Goal: Task Accomplishment & Management: Use online tool/utility

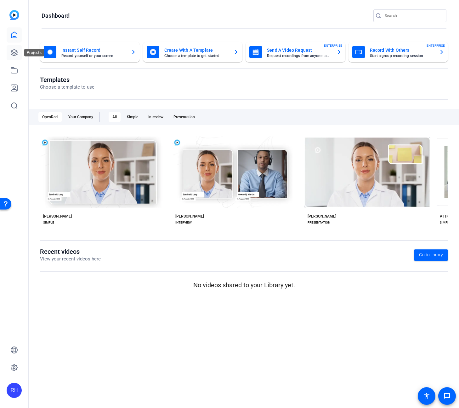
click at [17, 49] on icon at bounding box center [14, 53] width 8 height 8
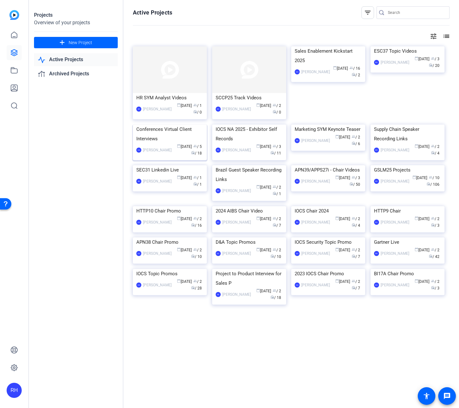
click at [173, 143] on div "Conferences Virtual Client Interviews" at bounding box center [169, 133] width 67 height 19
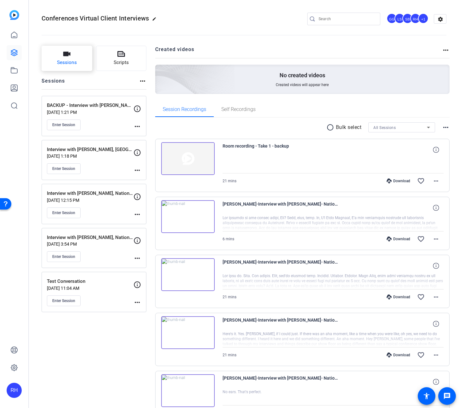
click at [75, 60] on span "Sessions" at bounding box center [67, 62] width 20 height 7
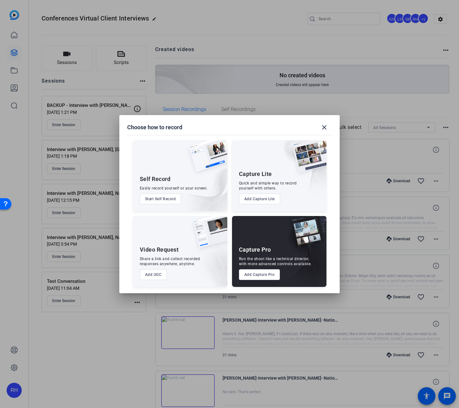
click at [259, 200] on button "Add Capture Lite" at bounding box center [259, 198] width 41 height 11
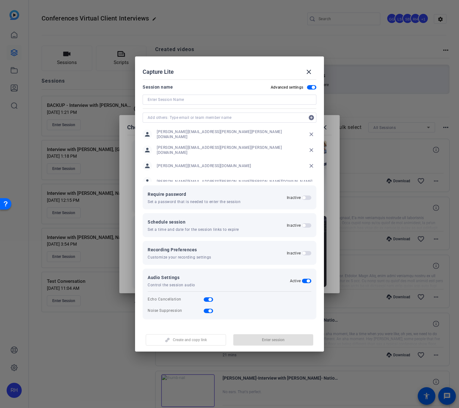
click at [178, 101] on input at bounding box center [230, 100] width 164 height 8
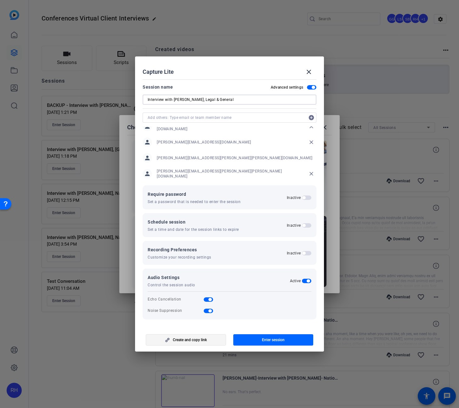
type input "Interview with [PERSON_NAME], Legal & General"
click at [212, 340] on span "button" at bounding box center [186, 339] width 80 height 15
drag, startPoint x: 208, startPoint y: 99, endPoint x: 117, endPoint y: 99, distance: 91.1
click at [117, 99] on div "Choose how to record close Self Record Easily record yourself or your screen. S…" at bounding box center [229, 204] width 459 height 408
click at [311, 66] on span at bounding box center [309, 71] width 15 height 15
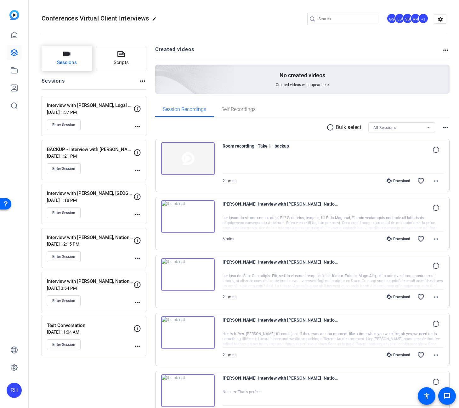
click at [73, 63] on span "Sessions" at bounding box center [67, 62] width 20 height 7
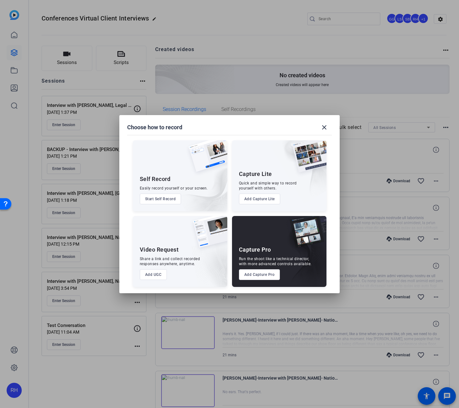
click at [256, 276] on button "Add Capture Pro" at bounding box center [259, 274] width 41 height 11
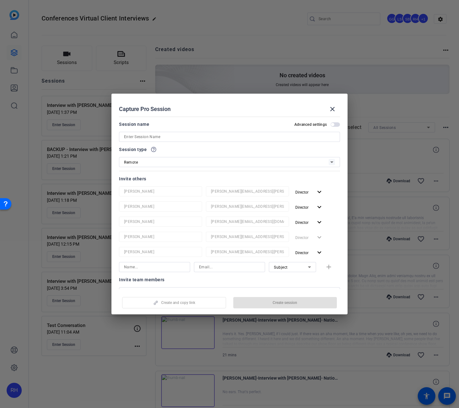
click at [164, 136] on input at bounding box center [229, 137] width 211 height 8
paste input "Interview with [PERSON_NAME], Legal & General"
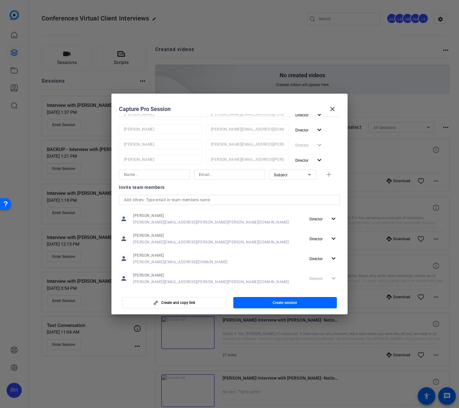
scroll to position [122, 0]
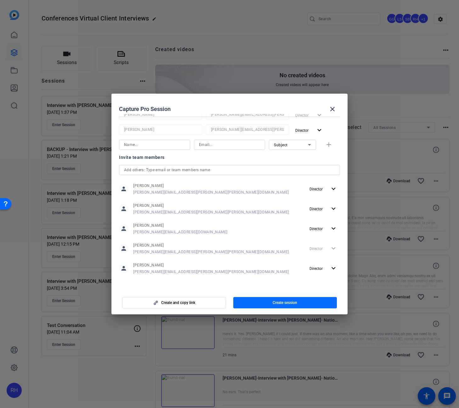
type input "BACKUP - Interview with [PERSON_NAME], Legal & General"
click at [291, 303] on span "Create session" at bounding box center [285, 302] width 25 height 5
